Goal: Information Seeking & Learning: Learn about a topic

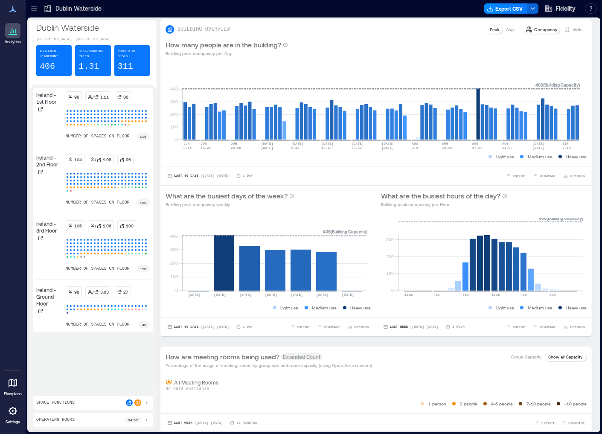
click at [35, 4] on icon at bounding box center [34, 8] width 9 height 9
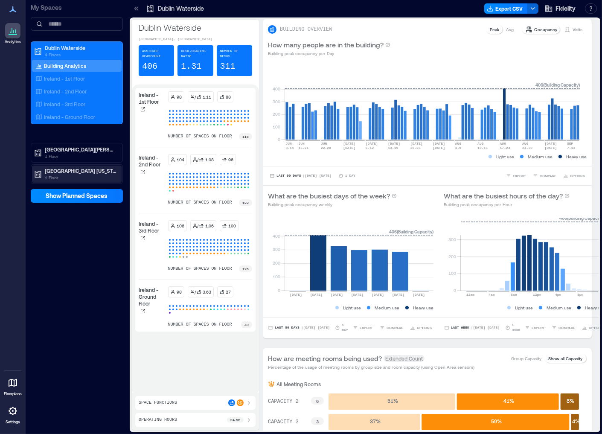
click at [77, 169] on p "[GEOGRAPHIC_DATA] [US_STATE]" at bounding box center [81, 170] width 72 height 7
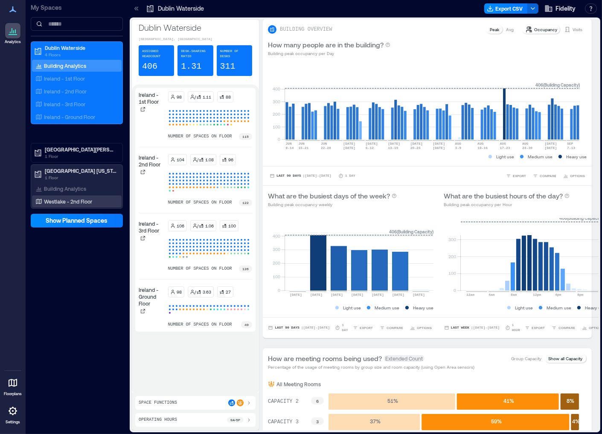
click at [64, 202] on p "Westlake - 2nd Floor" at bounding box center [68, 201] width 48 height 7
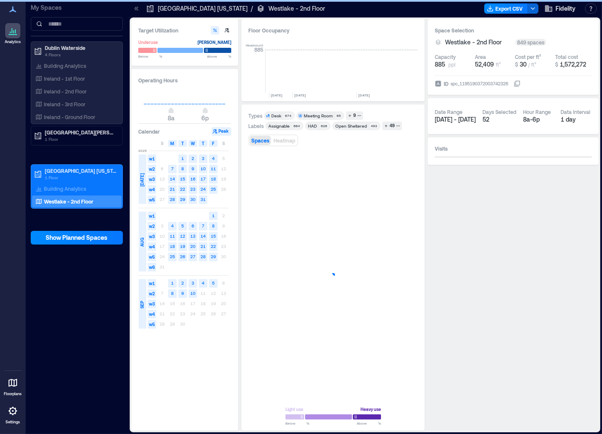
scroll to position [0, 1453]
click at [55, 240] on span "Show Planned Spaces" at bounding box center [77, 237] width 62 height 9
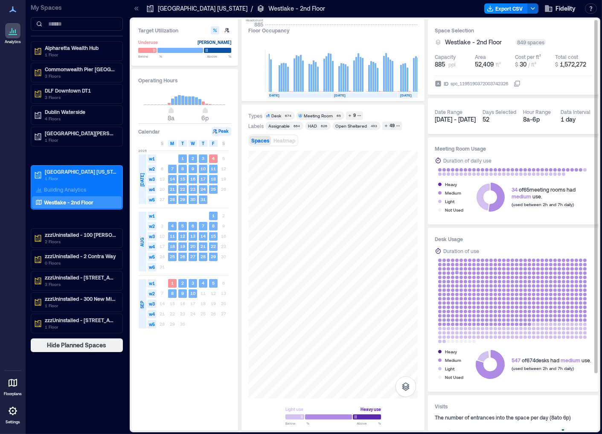
click at [446, 271] on div "Target Utilization Underuse [PERSON_NAME] Below ** % Above ** % Operating Hours…" at bounding box center [364, 224] width 467 height 411
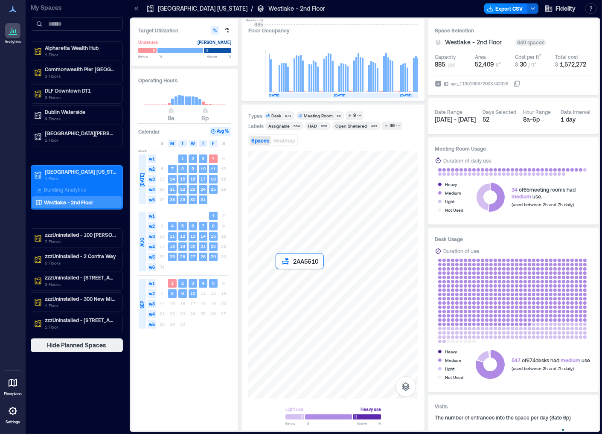
click at [281, 287] on div at bounding box center [332, 275] width 169 height 248
